Goal: Information Seeking & Learning: Learn about a topic

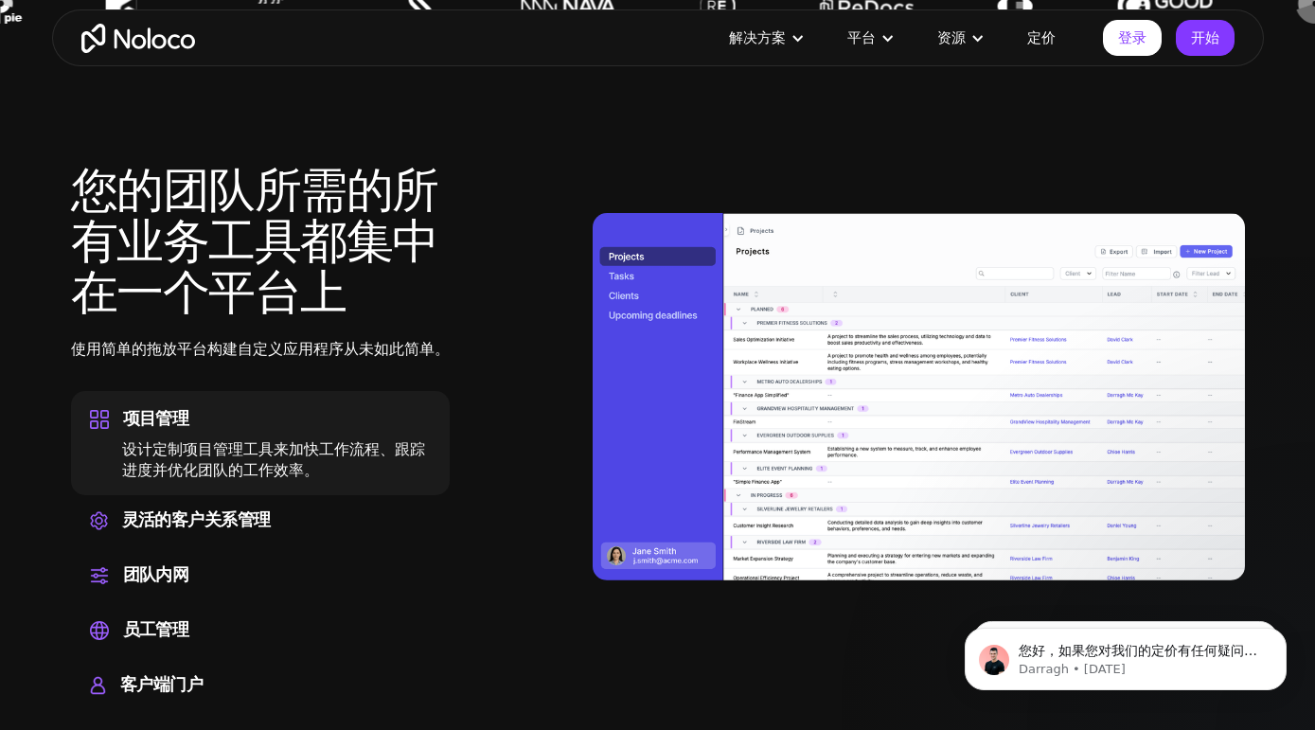
scroll to position [1841, 0]
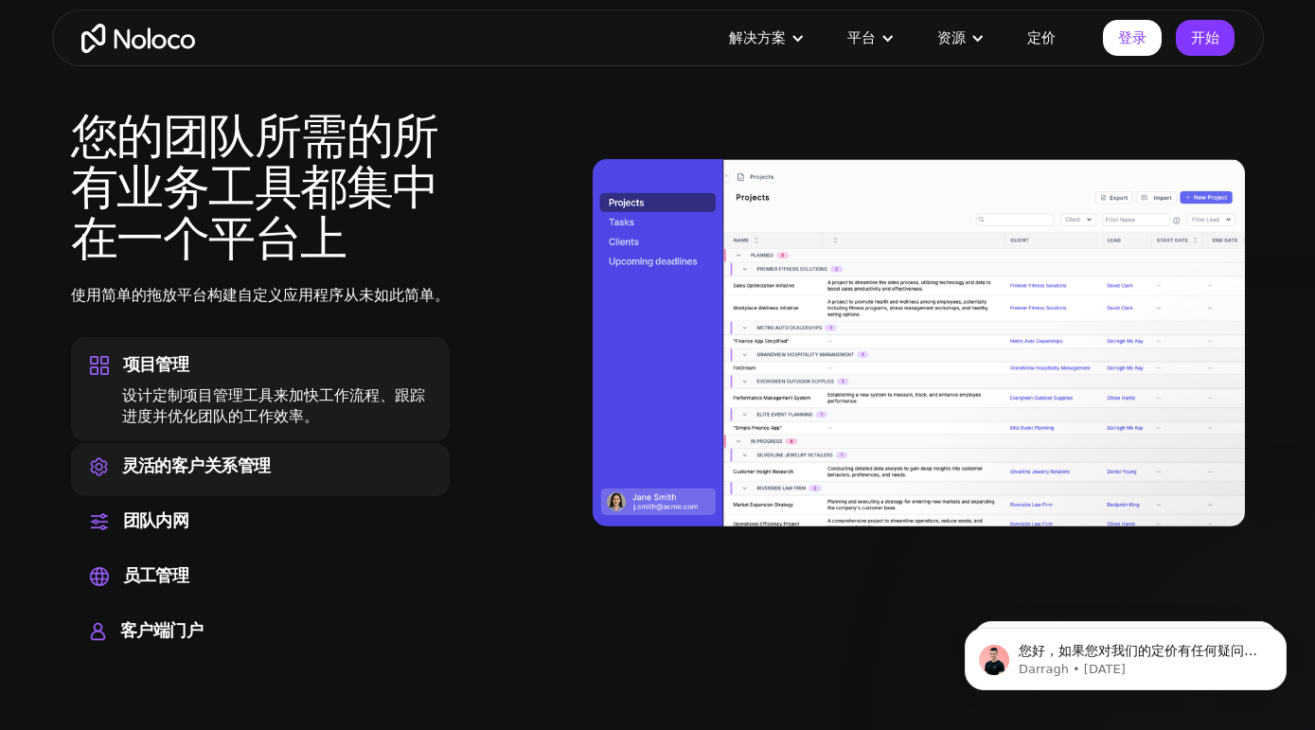
click at [266, 474] on font "灵活的客户关系管理" at bounding box center [196, 466] width 149 height 31
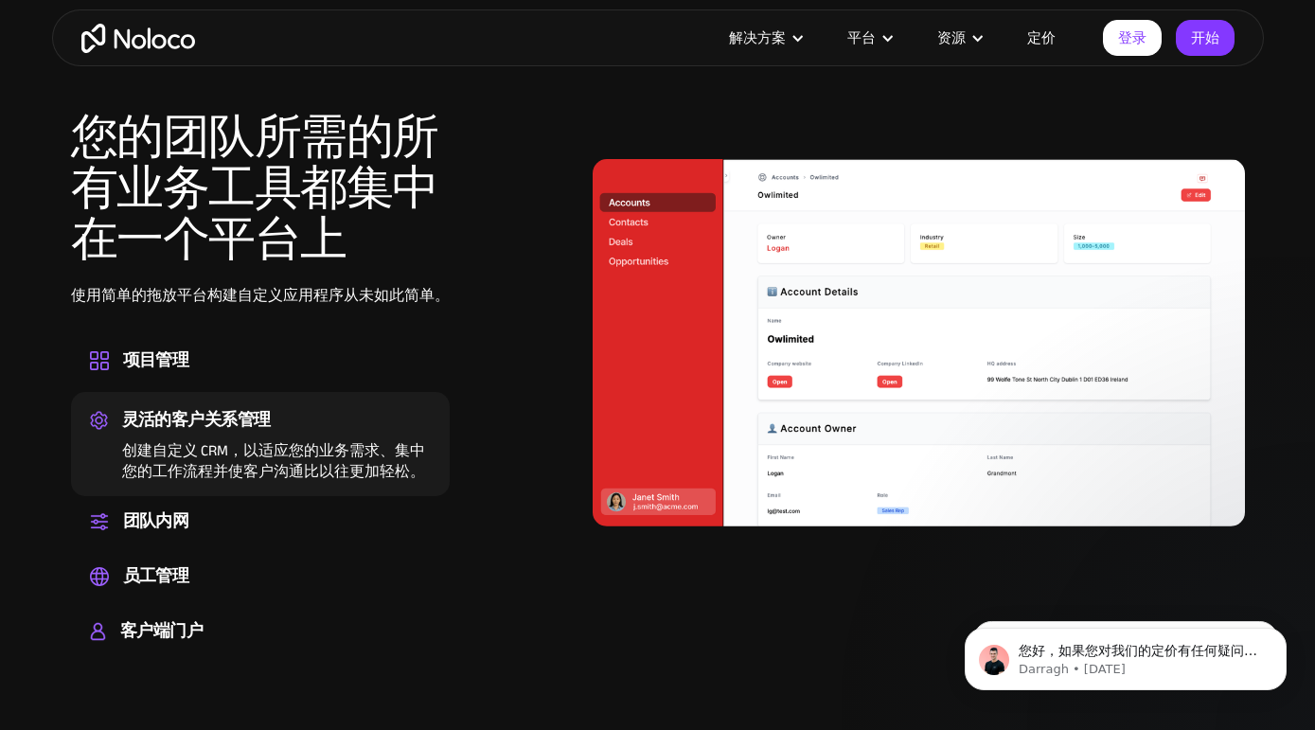
click at [256, 397] on div "灵活的客户关系管理 创建自定义 CRM，以适应您的业务需求、集中您的工作流程并使客户沟通比以往更加轻松。" at bounding box center [260, 444] width 379 height 104
click at [259, 364] on div "项目管理" at bounding box center [260, 361] width 341 height 28
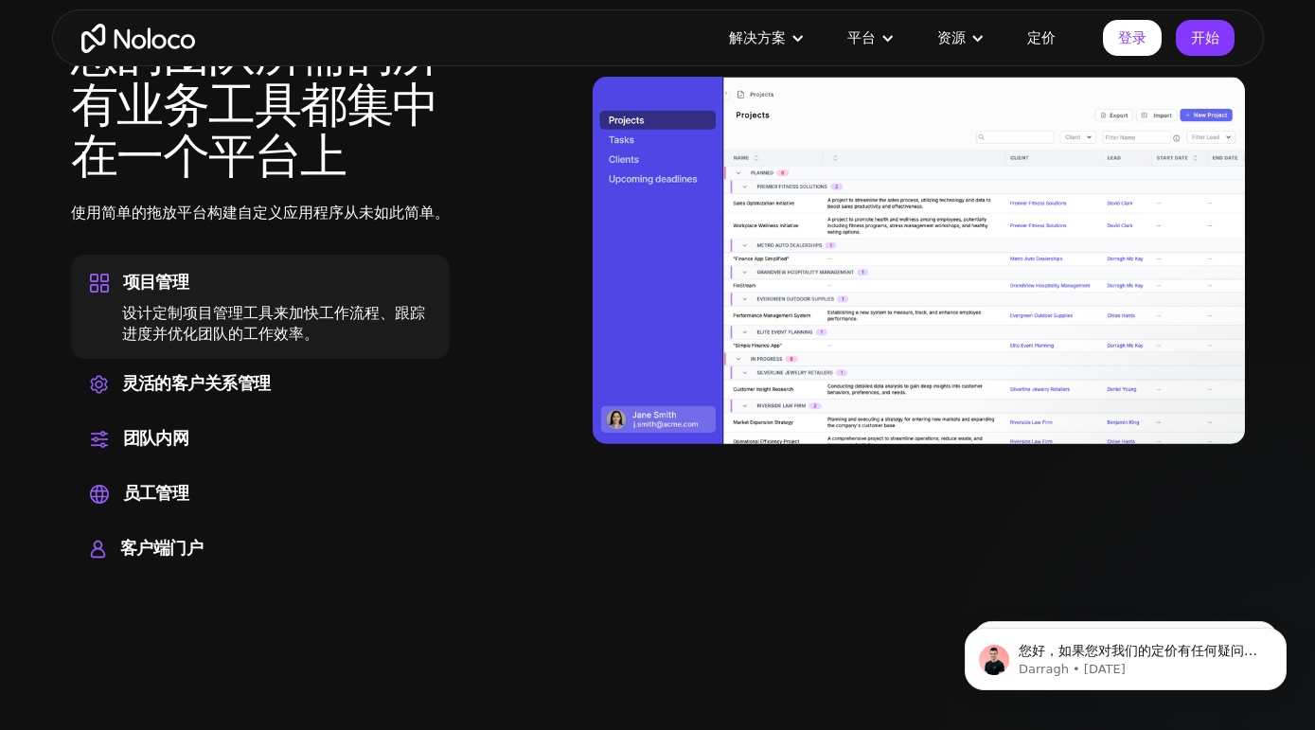
scroll to position [1924, 0]
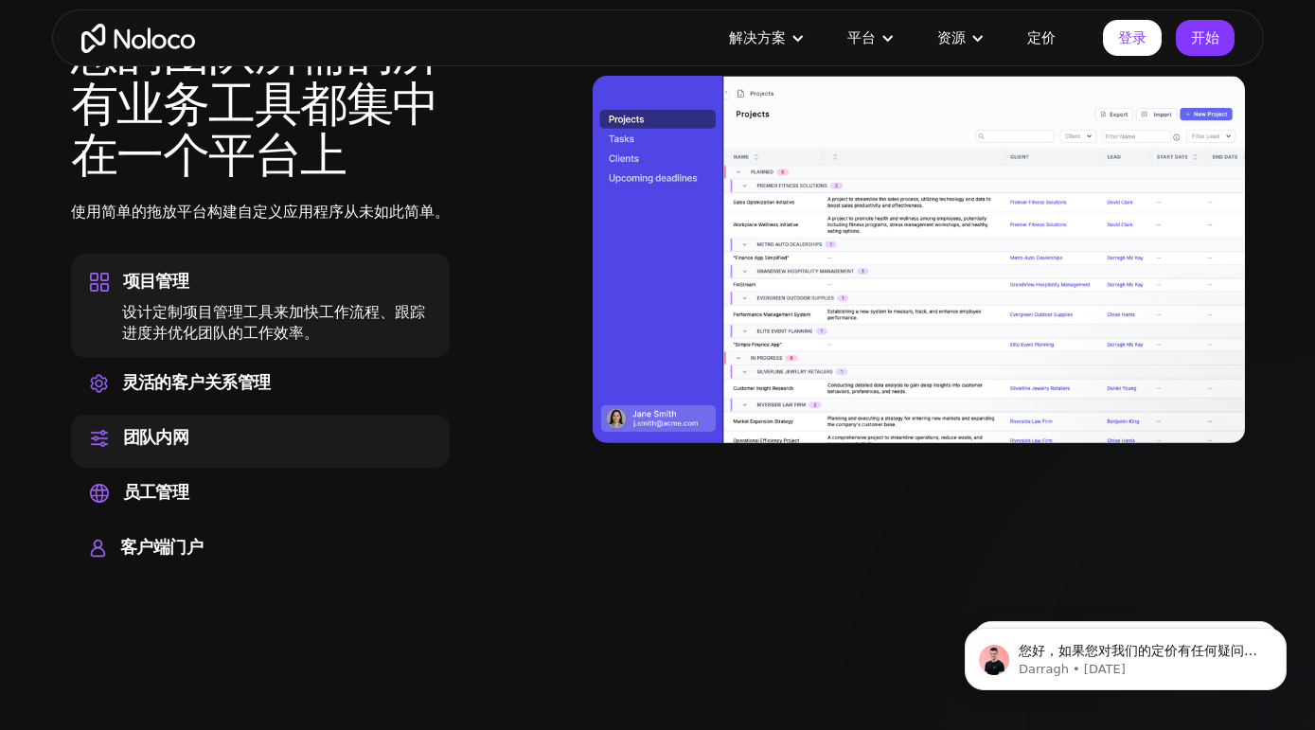
click at [185, 428] on font "团队内网" at bounding box center [156, 437] width 66 height 31
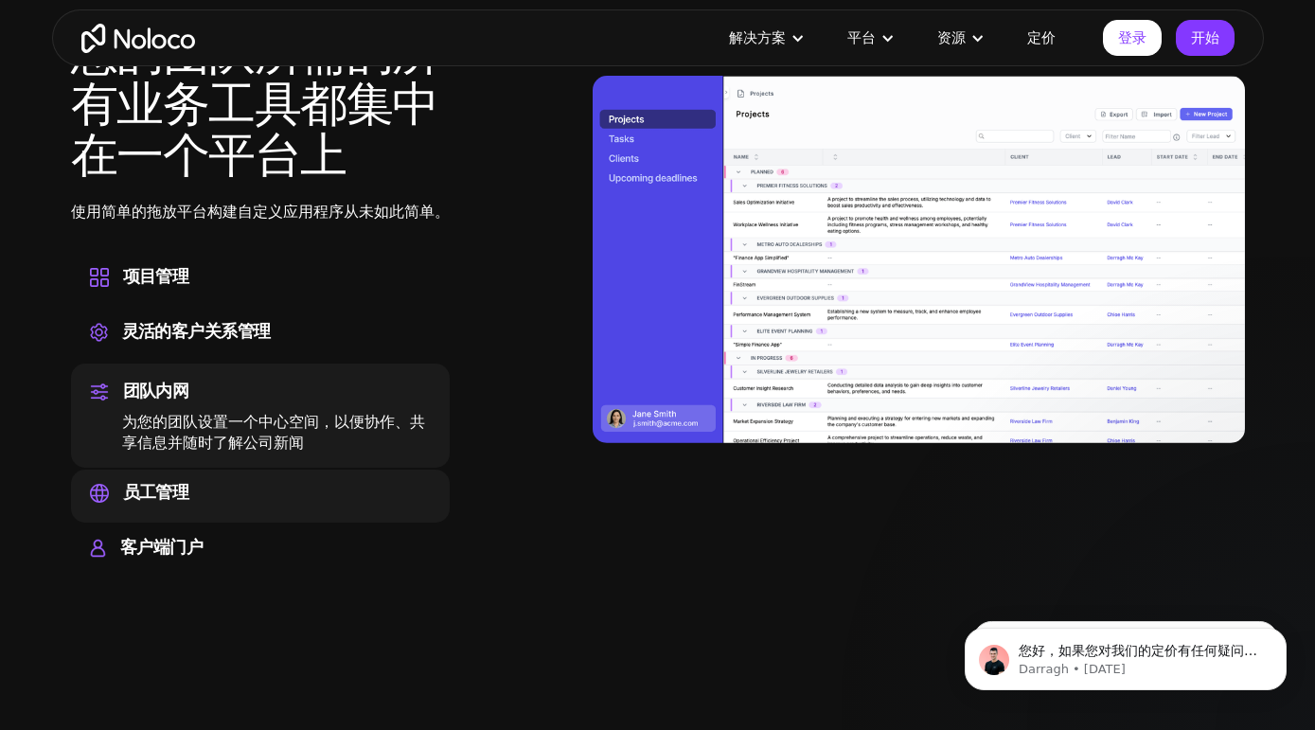
click at [164, 480] on font "员工管理" at bounding box center [156, 492] width 66 height 31
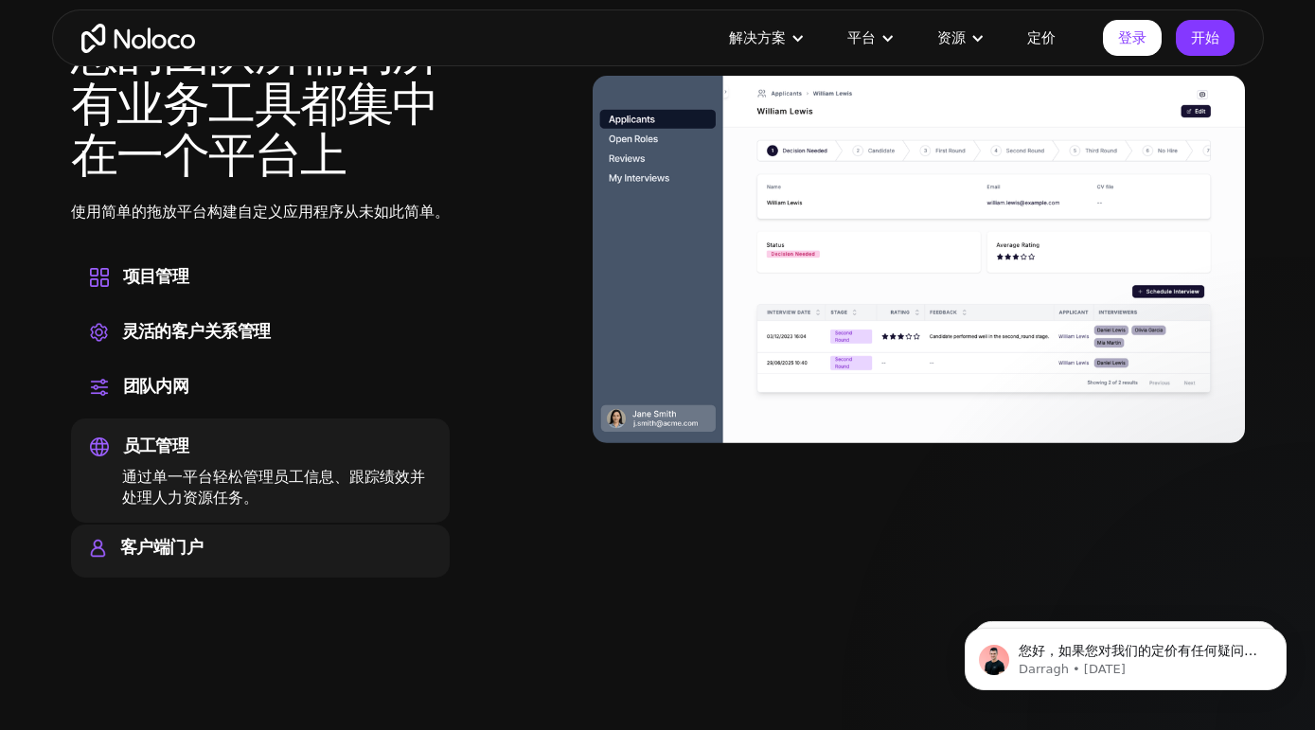
click at [159, 525] on div "客户端门户 构建一个安全、完全品牌化且个性化的客户门户，让您的客户可以自助服务。" at bounding box center [260, 551] width 379 height 53
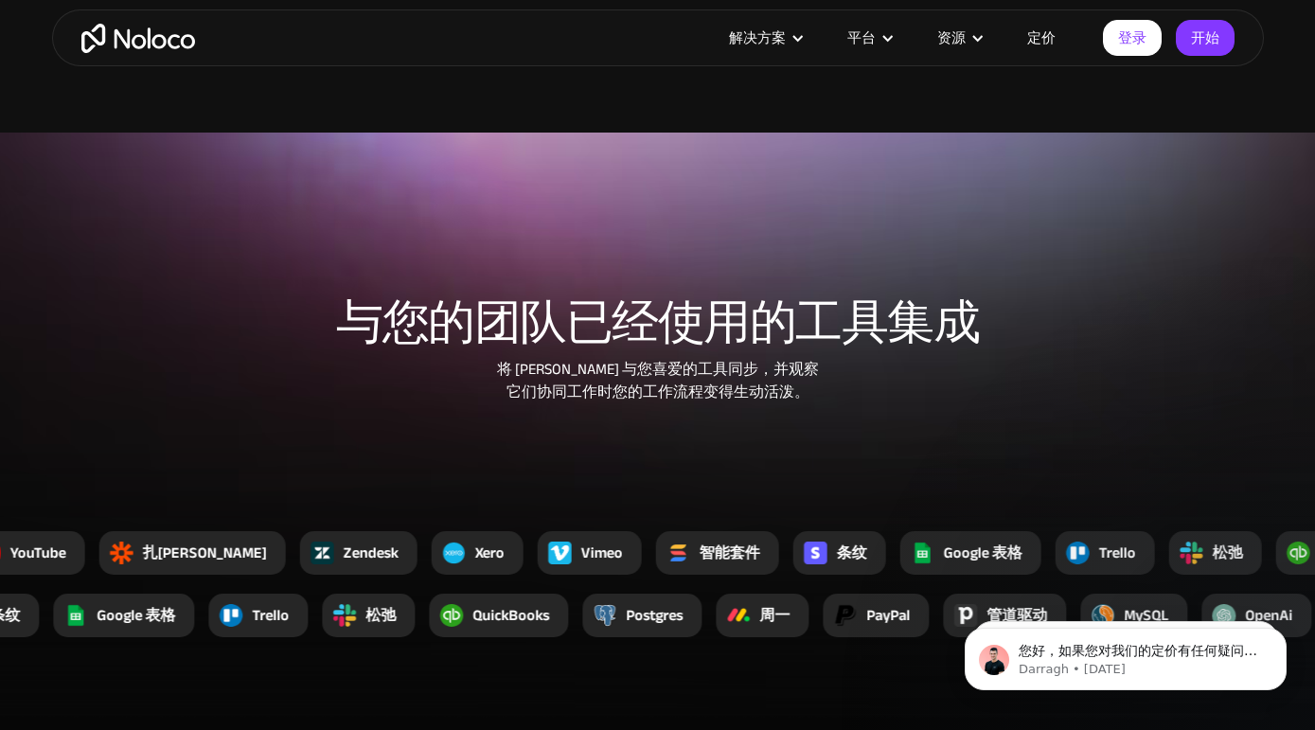
scroll to position [3322, 0]
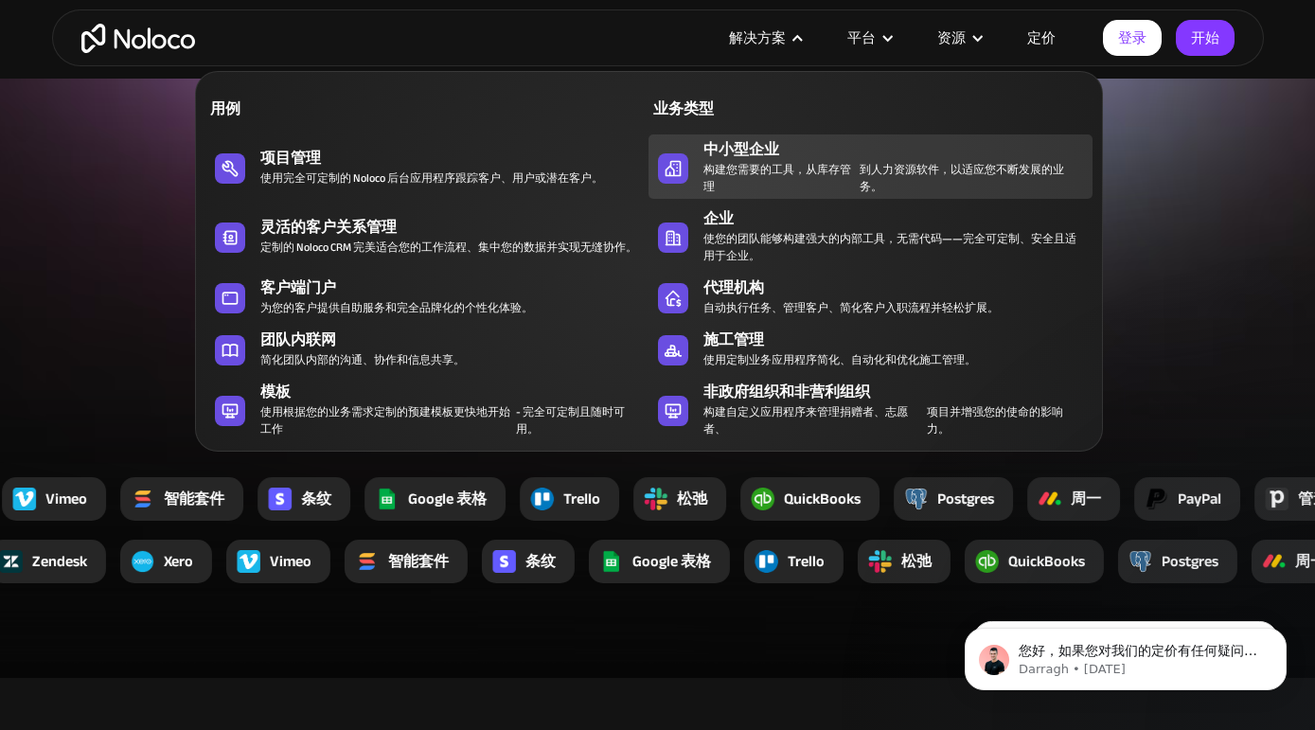
click at [768, 171] on font "构建您需要的工具，从库存管理" at bounding box center [778, 178] width 148 height 38
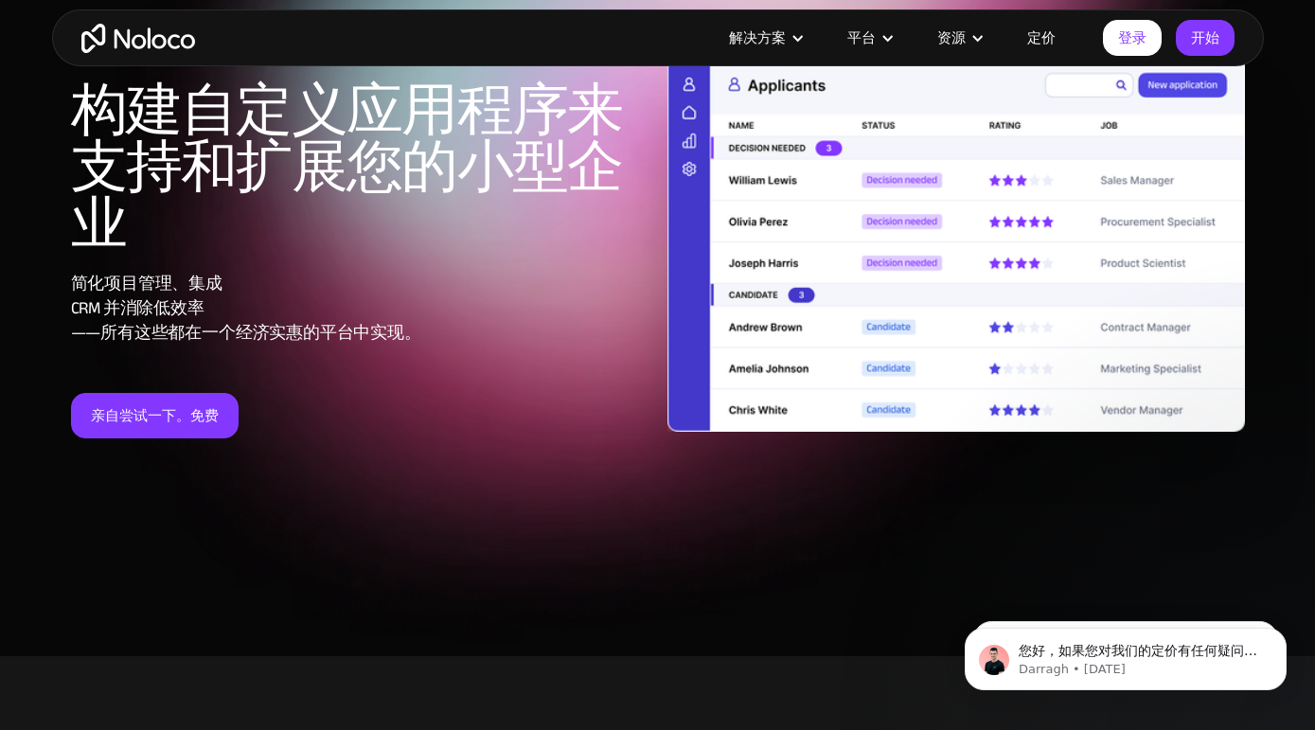
click at [1037, 29] on font "定价" at bounding box center [1042, 38] width 28 height 27
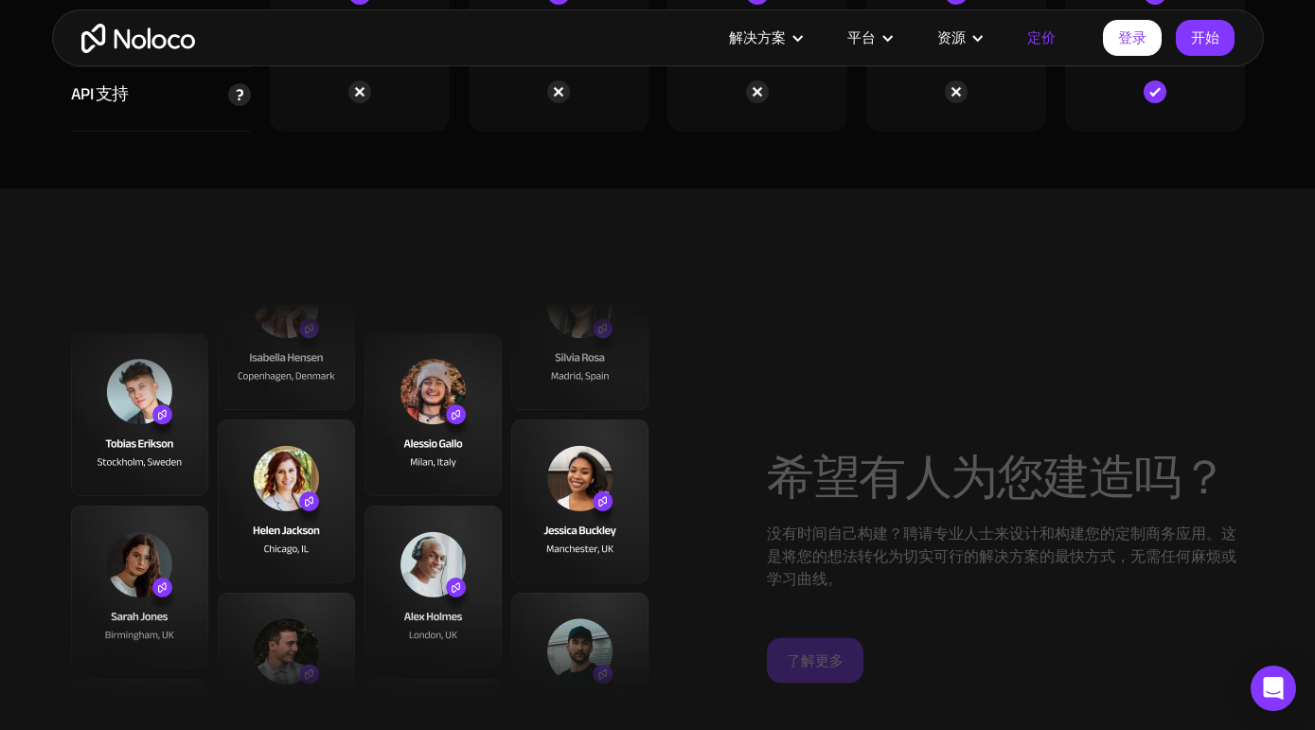
scroll to position [6693, 0]
